Goal: Task Accomplishment & Management: Use online tool/utility

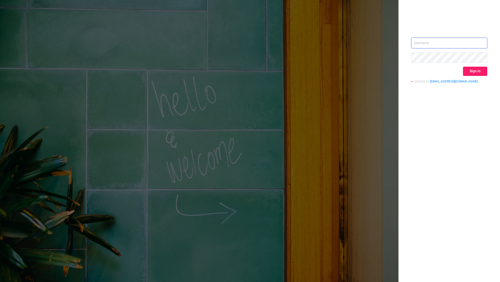
type input "[EMAIL_ADDRESS][DOMAIN_NAME]"
click at [469, 70] on button "Sign in" at bounding box center [475, 71] width 24 height 9
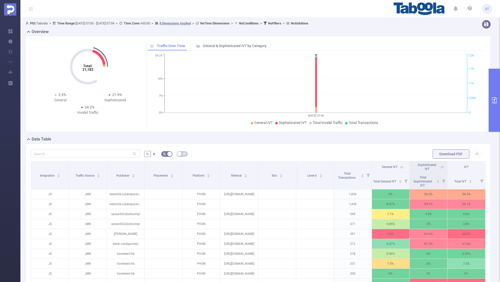
click at [494, 94] on button "primary" at bounding box center [493, 100] width 11 height 63
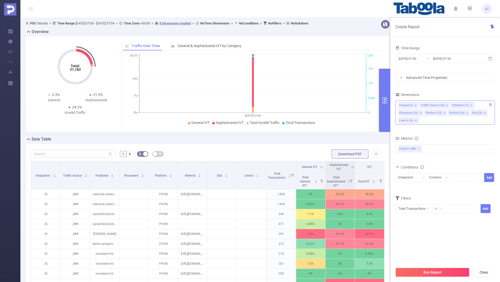
click at [414, 104] on icon "icon: close" at bounding box center [415, 105] width 2 height 2
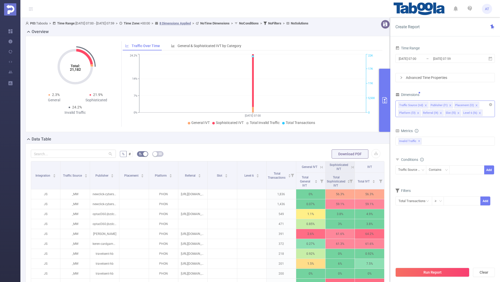
click at [424, 104] on icon "icon: close" at bounding box center [425, 105] width 3 height 3
click at [443, 104] on icon "icon: close" at bounding box center [444, 105] width 3 height 3
click at [441, 104] on icon "icon: close" at bounding box center [442, 105] width 3 height 3
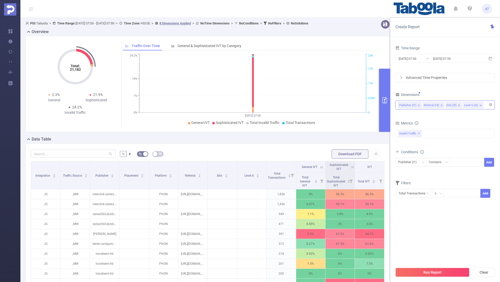
click at [440, 104] on icon "icon: close" at bounding box center [441, 105] width 3 height 3
click at [435, 104] on icon "icon: close" at bounding box center [436, 105] width 2 height 2
click at [418, 58] on input "[DATE] 07:00" at bounding box center [418, 58] width 41 height 7
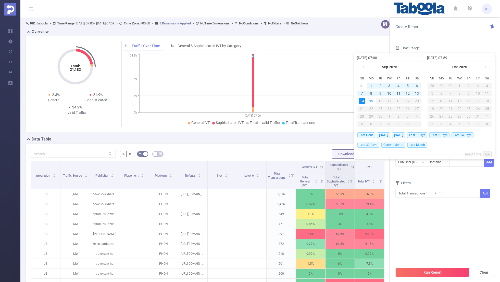
click at [367, 143] on span "Last 30 Days" at bounding box center [368, 145] width 22 height 6
type input "[DATE] 00:00"
type input "[DATE] 23:59"
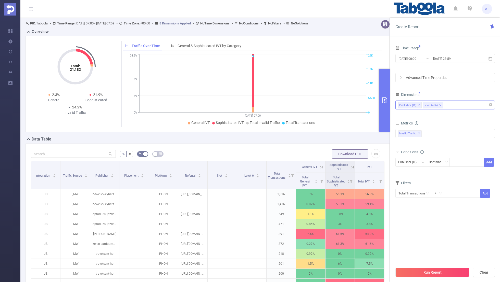
click at [436, 41] on div "Time Range [DATE] 00:00 _ [DATE] 23:59 Advanced Time Properties Dimensions Publ…" at bounding box center [445, 166] width 110 height 252
click at [458, 163] on div at bounding box center [466, 162] width 29 height 8
paste input "linkfuture-dreamwhispertop"
type input "linkfuture-dreamwhispertop"
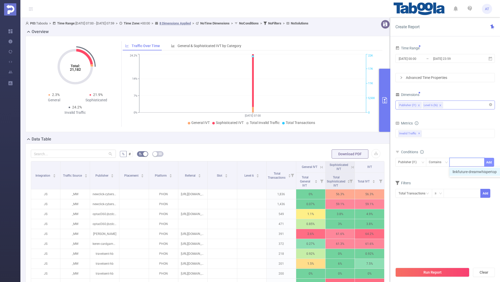
click at [489, 162] on button "Add" at bounding box center [489, 162] width 10 height 9
click at [451, 183] on form "Dimensions Publisher (l1) Level 6 (l6) Metrics bp_total bp_adult bp_arms bp_cri…" at bounding box center [444, 152] width 99 height 122
click at [421, 59] on input "[DATE] 00:00" at bounding box center [418, 58] width 41 height 7
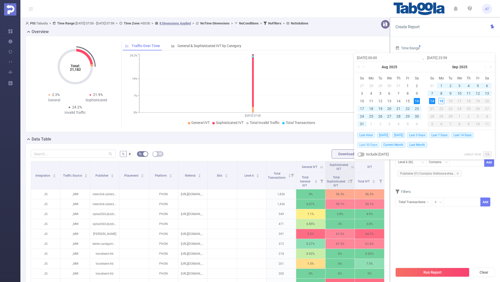
click at [369, 144] on span "Last 30 Days" at bounding box center [368, 145] width 22 height 6
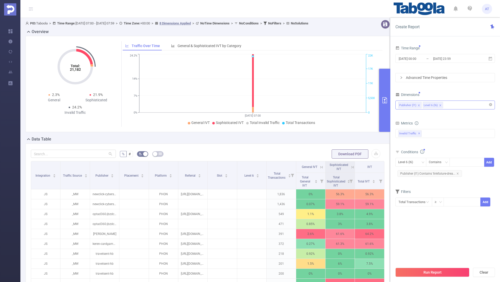
click at [422, 223] on section "Time Range [DATE] 00:00 _ [DATE] 23:59 Advanced Time Properties Dimensions Publ…" at bounding box center [444, 155] width 99 height 220
click at [405, 160] on div "Level 6 (l6)" at bounding box center [407, 162] width 18 height 8
click at [407, 170] on li "Publisher (l1)" at bounding box center [410, 172] width 31 height 8
click at [428, 219] on section "Time Range [DATE] 00:00 _ [DATE] 23:59 Advanced Time Properties Dimensions Publ…" at bounding box center [444, 155] width 99 height 220
click at [416, 56] on input "[DATE] 00:00" at bounding box center [418, 58] width 41 height 7
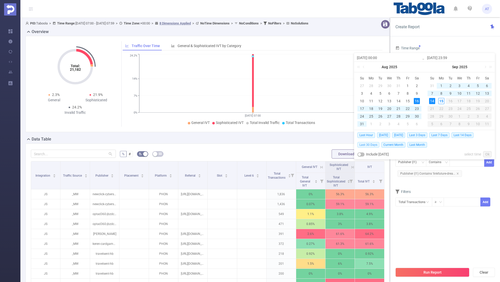
click at [366, 144] on span "Last 30 Days" at bounding box center [368, 145] width 22 height 6
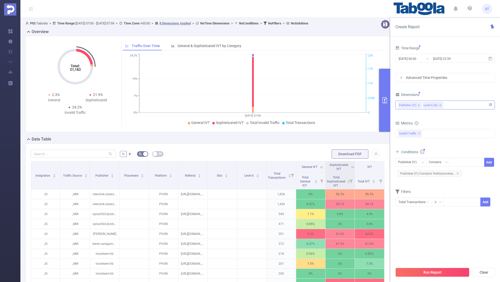
click at [413, 226] on section "Time Range [DATE] 00:00 _ [DATE] 23:59 Advanced Time Properties Dimensions Publ…" at bounding box center [444, 155] width 99 height 220
click at [430, 275] on button "Run Report" at bounding box center [432, 272] width 74 height 9
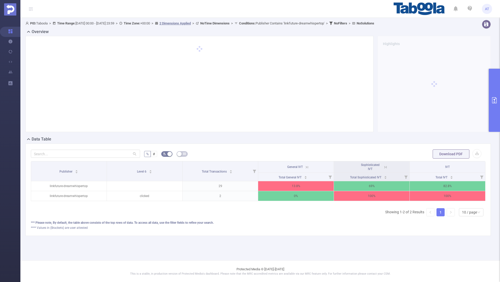
click at [305, 167] on icon at bounding box center [306, 167] width 5 height 5
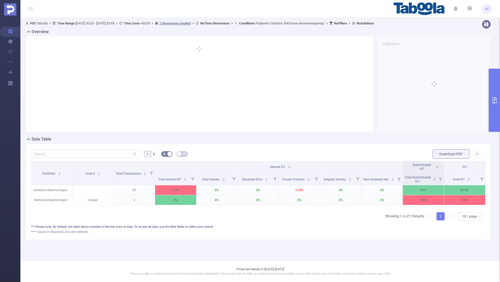
click at [437, 168] on icon at bounding box center [436, 167] width 5 height 5
